Goal: Navigation & Orientation: Find specific page/section

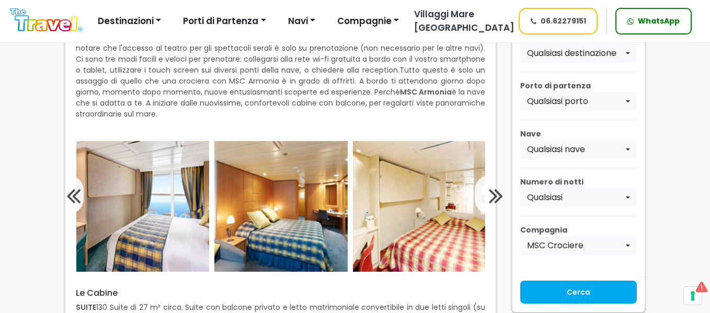
scroll to position [383, 0]
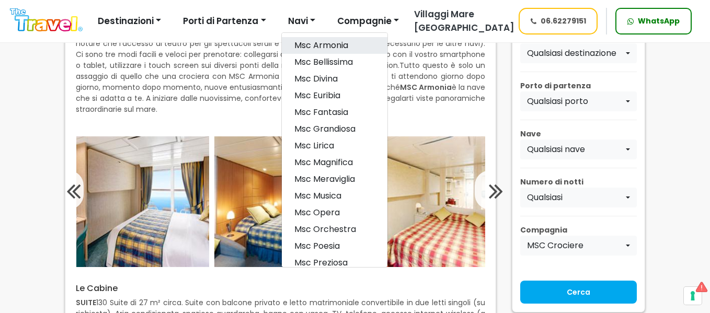
click at [317, 41] on link "msc armonia" at bounding box center [335, 45] width 106 height 17
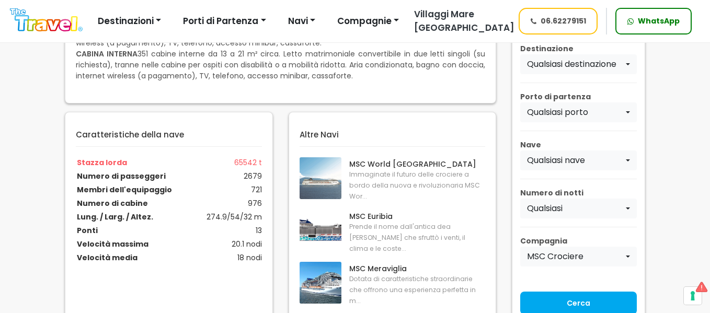
scroll to position [787, 0]
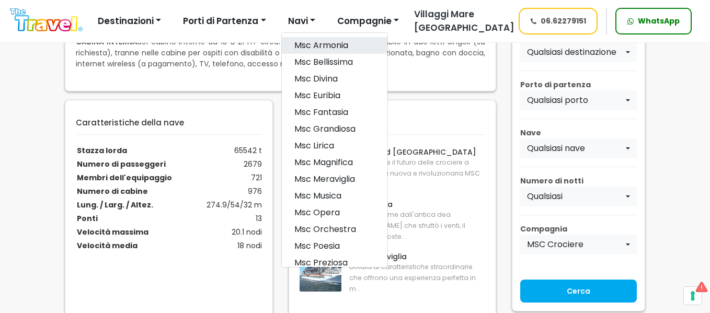
click at [300, 40] on link "msc armonia" at bounding box center [335, 45] width 106 height 17
